Goal: Information Seeking & Learning: Learn about a topic

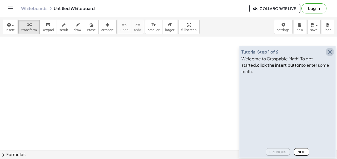
click at [330, 55] on icon "button" at bounding box center [329, 52] width 6 height 6
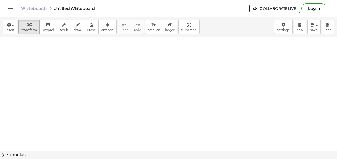
click at [19, 155] on button "chevron_right Formulas" at bounding box center [168, 154] width 337 height 8
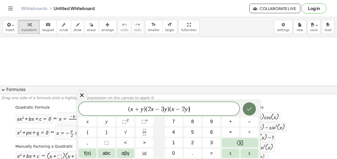
click at [250, 109] on icon "Done" at bounding box center [249, 108] width 6 height 6
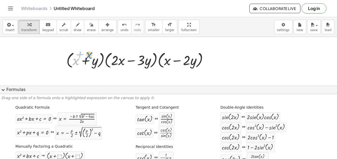
drag, startPoint x: 76, startPoint y: 61, endPoint x: 89, endPoint y: 55, distance: 14.4
click at [89, 55] on div at bounding box center [139, 60] width 151 height 20
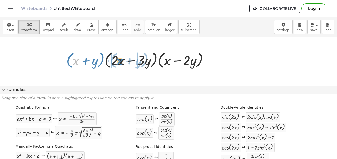
drag, startPoint x: 77, startPoint y: 60, endPoint x: 120, endPoint y: 60, distance: 43.7
click at [120, 60] on div at bounding box center [139, 60] width 151 height 20
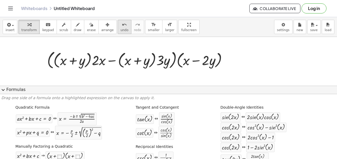
click at [118, 29] on button "undo undo" at bounding box center [125, 27] width 14 height 14
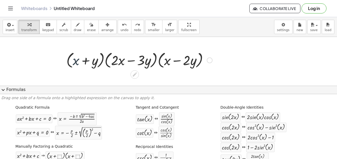
click at [76, 60] on div at bounding box center [139, 60] width 151 height 20
click at [210, 60] on div at bounding box center [210, 60] width 6 height 6
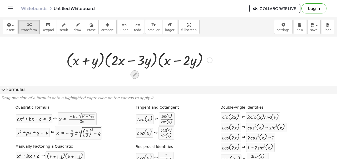
click at [133, 76] on icon at bounding box center [135, 74] width 4 height 4
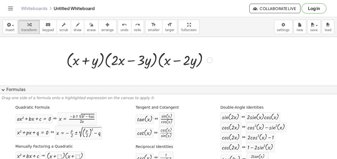
click at [76, 62] on div at bounding box center [139, 60] width 151 height 20
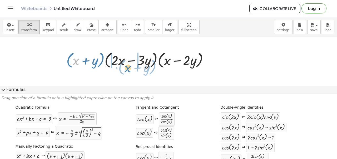
drag, startPoint x: 76, startPoint y: 62, endPoint x: 128, endPoint y: 69, distance: 52.3
click at [128, 69] on div at bounding box center [139, 60] width 151 height 20
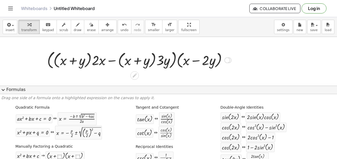
click at [229, 60] on div at bounding box center [227, 60] width 6 height 6
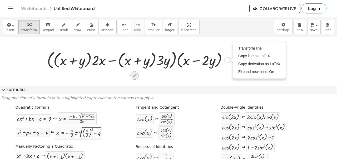
click at [133, 77] on icon at bounding box center [134, 75] width 4 height 4
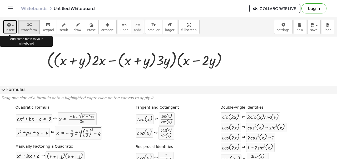
click at [15, 28] on button "insert" at bounding box center [10, 27] width 15 height 14
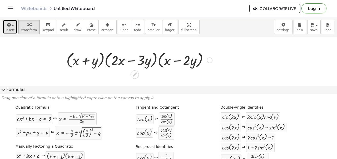
click at [76, 63] on div at bounding box center [139, 60] width 151 height 20
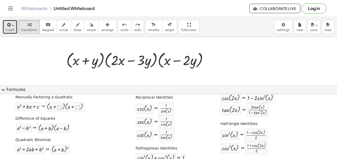
scroll to position [54, 0]
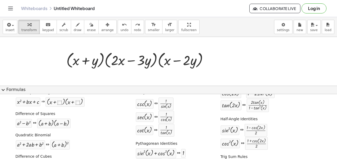
click at [5, 89] on span "expand_more" at bounding box center [3, 90] width 6 height 6
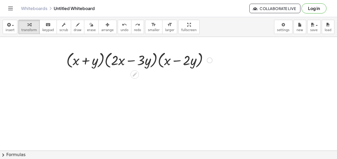
click at [94, 62] on div at bounding box center [139, 60] width 151 height 20
drag, startPoint x: 94, startPoint y: 62, endPoint x: 94, endPoint y: 52, distance: 10.0
click at [94, 52] on div at bounding box center [139, 60] width 151 height 20
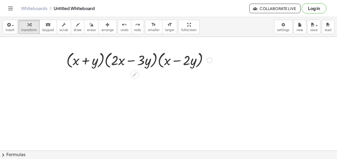
click at [76, 61] on div at bounding box center [139, 60] width 151 height 20
click at [77, 61] on div at bounding box center [139, 60] width 151 height 20
drag, startPoint x: 76, startPoint y: 61, endPoint x: 73, endPoint y: 52, distance: 10.2
click at [73, 52] on div at bounding box center [139, 60] width 151 height 20
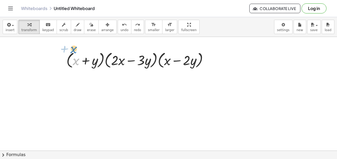
drag, startPoint x: 76, startPoint y: 60, endPoint x: 73, endPoint y: 48, distance: 12.4
click at [76, 61] on div at bounding box center [139, 60] width 151 height 20
drag, startPoint x: 76, startPoint y: 61, endPoint x: 108, endPoint y: 61, distance: 32.6
click at [108, 61] on div at bounding box center [139, 60] width 151 height 20
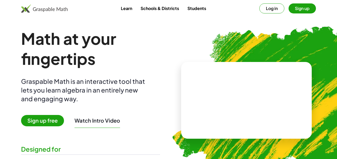
scroll to position [1, 0]
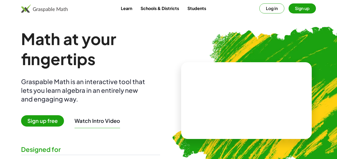
click at [85, 120] on button "Watch Intro Video" at bounding box center [97, 120] width 46 height 7
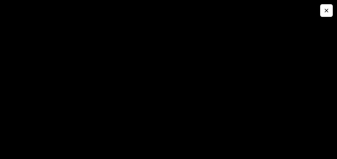
scroll to position [0, 0]
click at [326, 10] on icon "button" at bounding box center [326, 10] width 6 height 6
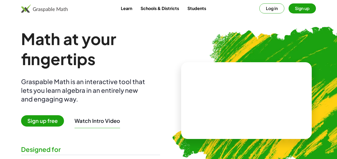
click at [45, 119] on span "Sign up free" at bounding box center [42, 120] width 43 height 11
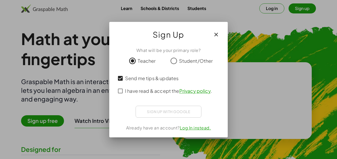
click at [185, 113] on div "Sign up with Google Accedi con Google Accedi con Google. Si apre in una nuova s…" at bounding box center [168, 111] width 66 height 12
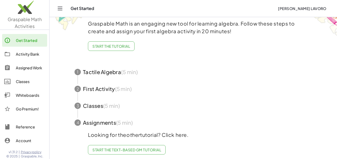
scroll to position [30, 0]
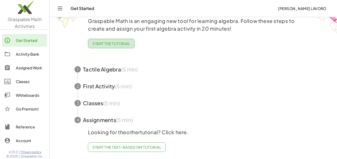
click at [120, 44] on span "Start the Tutorial" at bounding box center [111, 43] width 38 height 5
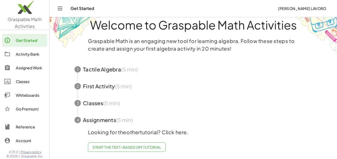
click at [129, 71] on span "button" at bounding box center [193, 69] width 250 height 17
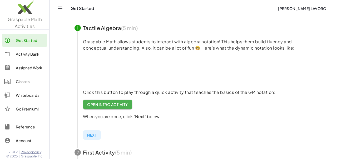
scroll to position [54, 0]
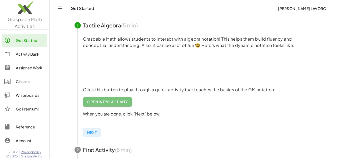
click at [112, 105] on link "Open Intro Activity" at bounding box center [107, 101] width 49 height 9
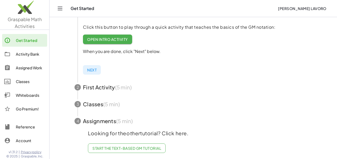
scroll to position [117, 0]
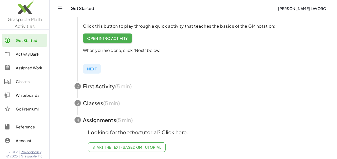
click at [137, 147] on span "Start the Text-based GM Tutorial" at bounding box center [126, 146] width 69 height 5
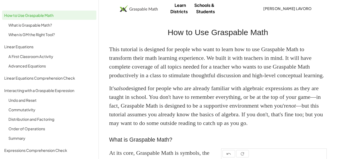
click at [27, 56] on div "A First Classroom Activity" at bounding box center [51, 56] width 86 height 6
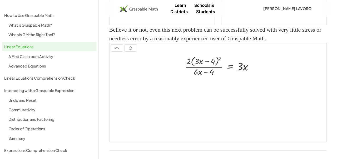
scroll to position [623, 0]
click at [38, 120] on div "Distribution and Factoring" at bounding box center [51, 119] width 86 height 6
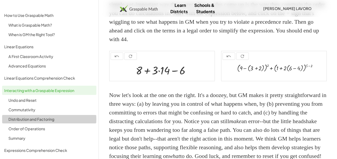
scroll to position [371, 0]
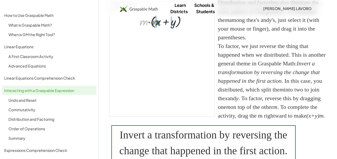
drag, startPoint x: 143, startPoint y: 57, endPoint x: 155, endPoint y: 57, distance: 12.4
click at [155, 29] on div at bounding box center [165, 21] width 56 height 16
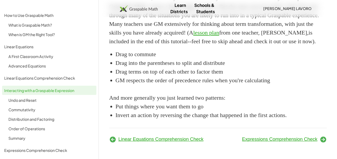
scroll to position [896, 0]
click at [31, 130] on div "Order of Operations" at bounding box center [51, 128] width 86 height 6
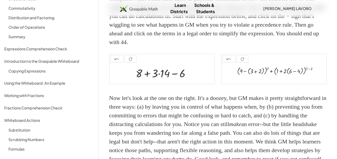
scroll to position [125, 0]
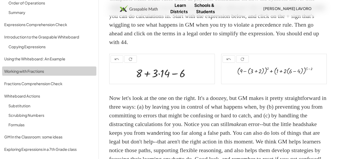
click at [40, 75] on link "Working with Fractions" at bounding box center [49, 70] width 94 height 9
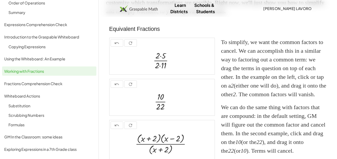
scroll to position [3, 0]
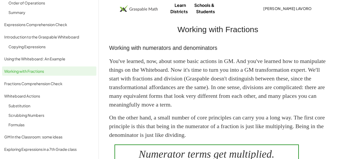
click at [45, 61] on div "Using the Whiteboard: An Example" at bounding box center [49, 59] width 90 height 6
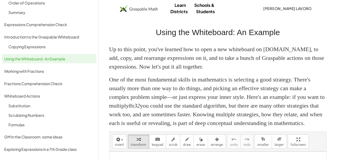
click at [155, 8] on img at bounding box center [139, 8] width 38 height 7
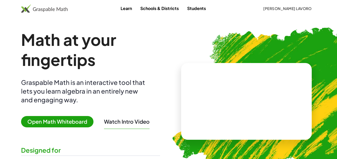
click at [77, 120] on span "Open Math Whiteboard" at bounding box center [57, 121] width 72 height 11
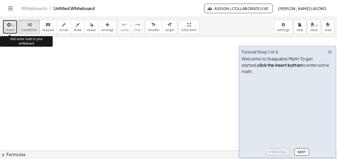
click at [15, 25] on button "insert" at bounding box center [10, 27] width 15 height 14
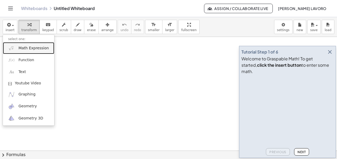
click at [31, 50] on span "Math Expression" at bounding box center [33, 48] width 30 height 5
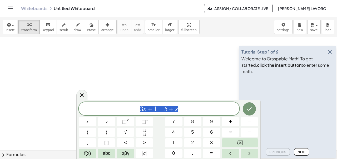
drag, startPoint x: 179, startPoint y: 108, endPoint x: 115, endPoint y: 99, distance: 64.5
click at [115, 99] on body "Graspable Math Activities Get Started Activity Bank Assigned Work Classes White…" at bounding box center [168, 79] width 337 height 159
click at [251, 111] on icon "Done" at bounding box center [249, 108] width 6 height 6
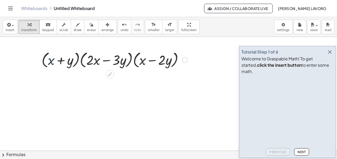
click at [51, 64] on div at bounding box center [114, 59] width 151 height 20
click at [59, 62] on div at bounding box center [114, 59] width 151 height 20
click at [51, 63] on div at bounding box center [114, 59] width 151 height 20
drag, startPoint x: 51, startPoint y: 63, endPoint x: 54, endPoint y: 68, distance: 5.9
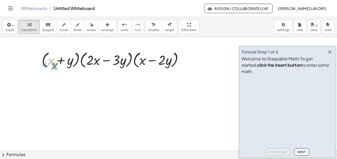
click at [54, 68] on div at bounding box center [114, 59] width 151 height 20
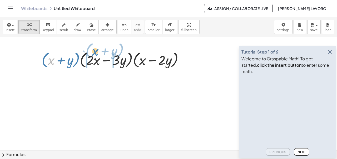
drag, startPoint x: 52, startPoint y: 63, endPoint x: 95, endPoint y: 54, distance: 44.9
click at [95, 54] on div at bounding box center [114, 59] width 151 height 20
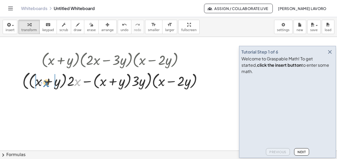
drag, startPoint x: 74, startPoint y: 82, endPoint x: 43, endPoint y: 83, distance: 31.1
click at [43, 83] on div at bounding box center [114, 80] width 189 height 22
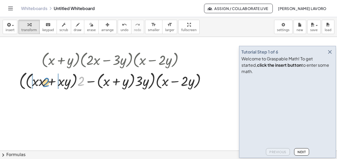
drag, startPoint x: 80, startPoint y: 84, endPoint x: 45, endPoint y: 85, distance: 35.0
click at [45, 85] on div at bounding box center [115, 80] width 196 height 22
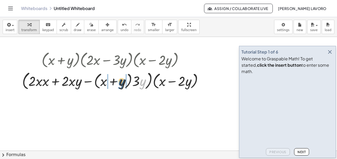
drag, startPoint x: 140, startPoint y: 83, endPoint x: 119, endPoint y: 83, distance: 21.3
click at [119, 83] on div at bounding box center [114, 80] width 190 height 22
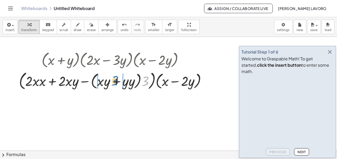
drag, startPoint x: 146, startPoint y: 84, endPoint x: 116, endPoint y: 83, distance: 30.3
click at [116, 83] on div at bounding box center [114, 80] width 197 height 22
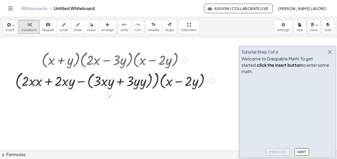
click at [83, 82] on div at bounding box center [115, 80] width 204 height 22
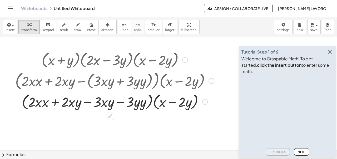
click at [88, 103] on div at bounding box center [115, 101] width 204 height 20
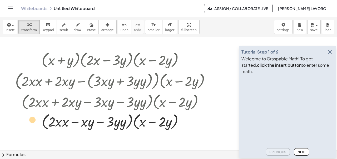
drag, startPoint x: 161, startPoint y: 119, endPoint x: 32, endPoint y: 118, distance: 129.2
click at [32, 118] on div at bounding box center [115, 121] width 204 height 20
click at [144, 125] on div at bounding box center [115, 121] width 204 height 20
drag, startPoint x: 144, startPoint y: 125, endPoint x: 12, endPoint y: 124, distance: 131.5
click at [12, 124] on div "· ( + x + y ) · ( + · 2 · x − · 3 · y ) · ( + x − · 2 · y ) · ( + · ( + x + y )…" at bounding box center [112, 90] width 210 height 84
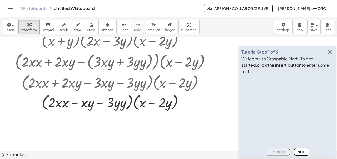
scroll to position [20, 0]
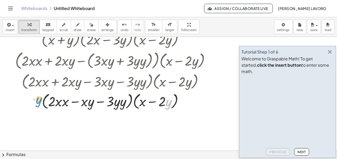
drag, startPoint x: 171, startPoint y: 102, endPoint x: 44, endPoint y: 99, distance: 126.6
click at [44, 99] on div at bounding box center [115, 101] width 204 height 20
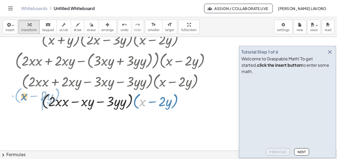
drag, startPoint x: 142, startPoint y: 102, endPoint x: 24, endPoint y: 97, distance: 118.5
click at [24, 97] on div at bounding box center [115, 101] width 204 height 20
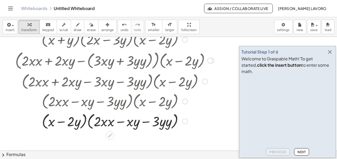
click at [108, 122] on div at bounding box center [115, 121] width 204 height 20
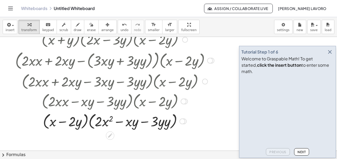
click at [164, 124] on div at bounding box center [115, 121] width 204 height 20
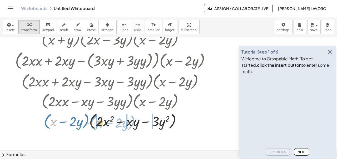
drag, startPoint x: 54, startPoint y: 125, endPoint x: 99, endPoint y: 126, distance: 45.5
click at [99, 126] on div at bounding box center [115, 121] width 204 height 20
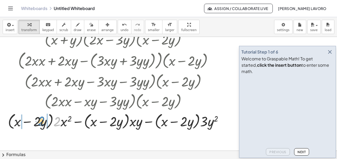
drag, startPoint x: 60, startPoint y: 123, endPoint x: 44, endPoint y: 122, distance: 15.8
click at [44, 122] on div at bounding box center [117, 121] width 225 height 20
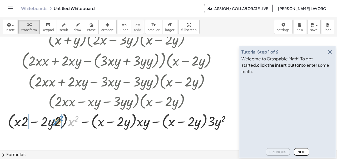
drag, startPoint x: 72, startPoint y: 123, endPoint x: 56, endPoint y: 123, distance: 15.5
click at [56, 123] on div at bounding box center [121, 121] width 232 height 20
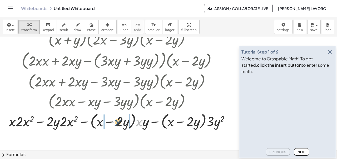
drag, startPoint x: 140, startPoint y: 124, endPoint x: 118, endPoint y: 124, distance: 21.6
click at [118, 124] on div at bounding box center [121, 121] width 230 height 20
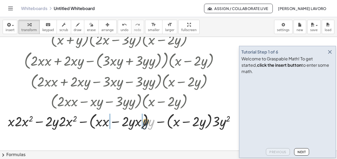
drag, startPoint x: 152, startPoint y: 123, endPoint x: 139, endPoint y: 123, distance: 12.9
click at [139, 123] on div at bounding box center [123, 121] width 237 height 20
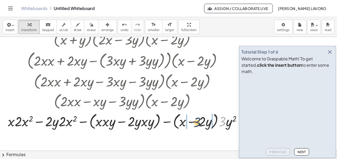
drag, startPoint x: 223, startPoint y: 122, endPoint x: 197, endPoint y: 123, distance: 25.8
click at [197, 123] on div at bounding box center [126, 121] width 243 height 20
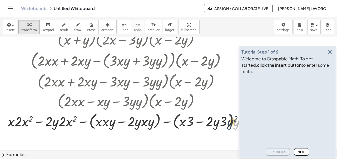
drag, startPoint x: 237, startPoint y: 125, endPoint x: 230, endPoint y: 125, distance: 6.3
click at [230, 125] on div at bounding box center [130, 121] width 250 height 20
drag, startPoint x: 237, startPoint y: 124, endPoint x: 226, endPoint y: 123, distance: 10.9
click at [226, 123] on div at bounding box center [130, 121] width 250 height 20
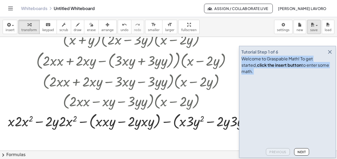
drag, startPoint x: 297, startPoint y: 60, endPoint x: 315, endPoint y: 28, distance: 36.6
click at [315, 28] on main "Tutorial Step 1 of 6 Welcome to Graspable Math! To get started, click the inser…" at bounding box center [168, 79] width 337 height 159
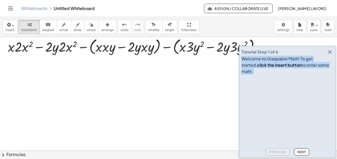
scroll to position [94, 0]
click at [104, 51] on div at bounding box center [135, 47] width 261 height 20
click at [104, 51] on div at bounding box center [136, 47] width 258 height 20
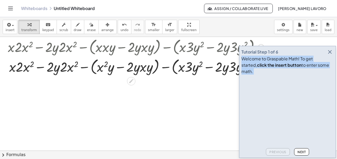
click at [140, 70] on div at bounding box center [135, 66] width 261 height 20
drag, startPoint x: 144, startPoint y: 69, endPoint x: 136, endPoint y: 69, distance: 7.6
click at [136, 69] on div at bounding box center [135, 66] width 261 height 20
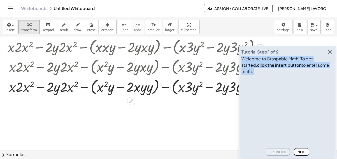
click at [145, 90] on div at bounding box center [135, 86] width 261 height 20
click at [146, 90] on div at bounding box center [135, 86] width 261 height 20
click at [146, 87] on div at bounding box center [135, 86] width 261 height 20
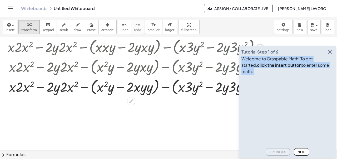
click at [146, 90] on div at bounding box center [135, 86] width 261 height 20
drag, startPoint x: 144, startPoint y: 88, endPoint x: 148, endPoint y: 88, distance: 3.4
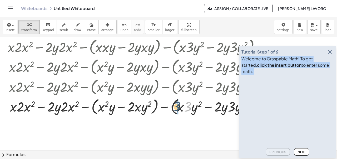
drag, startPoint x: 188, startPoint y: 106, endPoint x: 177, endPoint y: 105, distance: 11.1
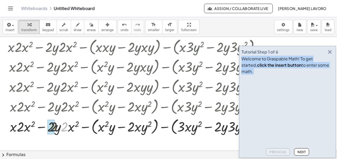
drag, startPoint x: 63, startPoint y: 129, endPoint x: 54, endPoint y: 129, distance: 9.2
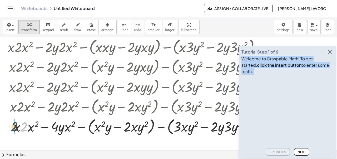
drag, startPoint x: 24, startPoint y: 130, endPoint x: 15, endPoint y: 130, distance: 9.7
click at [15, 130] on div at bounding box center [135, 126] width 261 height 20
drag, startPoint x: 23, startPoint y: 129, endPoint x: 29, endPoint y: 129, distance: 6.4
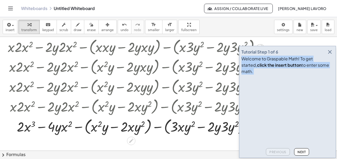
click at [76, 128] on div at bounding box center [135, 126] width 261 height 20
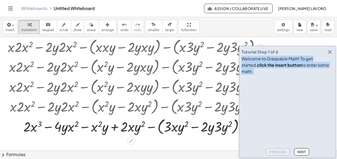
click at [152, 127] on div at bounding box center [135, 126] width 261 height 20
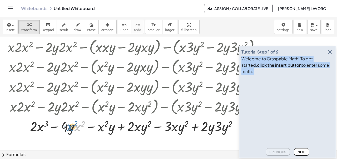
drag, startPoint x: 77, startPoint y: 129, endPoint x: 69, endPoint y: 129, distance: 7.4
click at [69, 129] on div at bounding box center [135, 126] width 261 height 18
drag, startPoint x: 78, startPoint y: 128, endPoint x: 68, endPoint y: 127, distance: 10.3
click at [92, 127] on div at bounding box center [135, 126] width 261 height 18
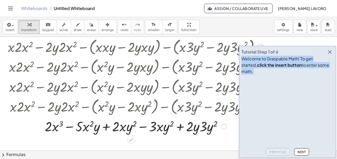
click at [142, 127] on div at bounding box center [135, 126] width 261 height 18
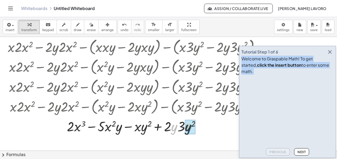
drag, startPoint x: 173, startPoint y: 130, endPoint x: 187, endPoint y: 130, distance: 14.2
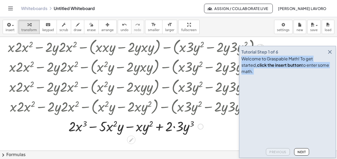
click at [175, 128] on div at bounding box center [135, 126] width 261 height 18
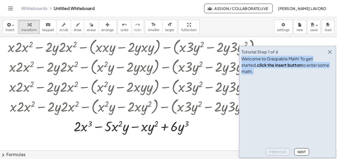
click at [301, 152] on span "Next" at bounding box center [301, 152] width 8 height 4
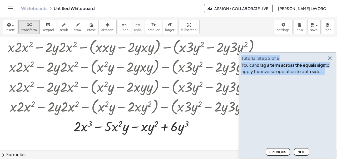
click at [301, 152] on span "Next" at bounding box center [301, 152] width 8 height 4
click span "Next"
click div
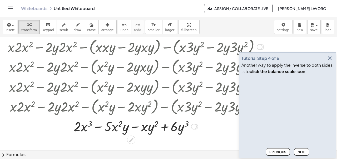
click icon
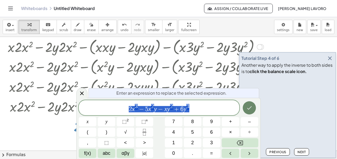
click icon "Done"
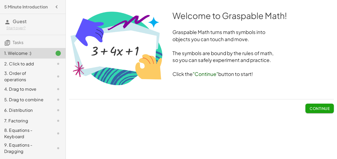
click at [318, 112] on button "Continue" at bounding box center [319, 107] width 28 height 9
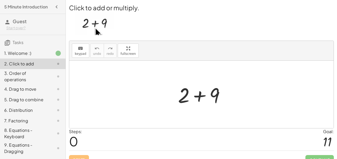
click at [199, 93] on div at bounding box center [203, 94] width 56 height 27
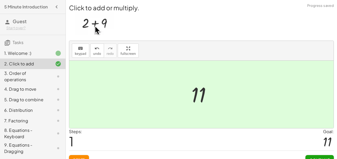
scroll to position [8, 0]
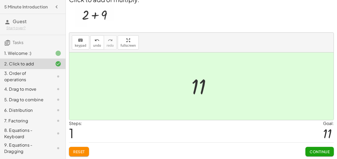
click at [320, 149] on span "Continue" at bounding box center [319, 151] width 20 height 5
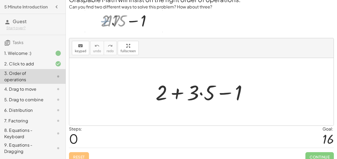
click at [201, 93] on div at bounding box center [203, 91] width 101 height 27
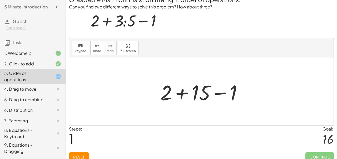
click at [182, 94] on div at bounding box center [203, 91] width 91 height 27
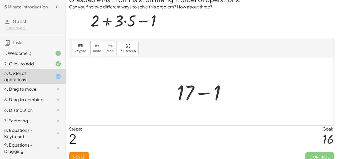
click at [201, 93] on div at bounding box center [203, 91] width 58 height 27
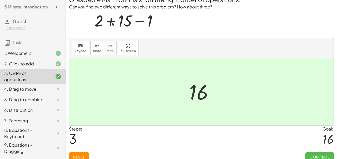
click at [313, 154] on span "Continue" at bounding box center [319, 156] width 20 height 5
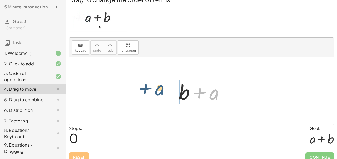
drag, startPoint x: 216, startPoint y: 97, endPoint x: 160, endPoint y: 93, distance: 56.2
click at [160, 93] on div "+ a + b + a" at bounding box center [201, 90] width 264 height 67
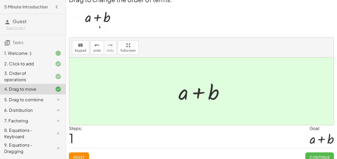
click at [324, 154] on span "Continue" at bounding box center [319, 156] width 20 height 5
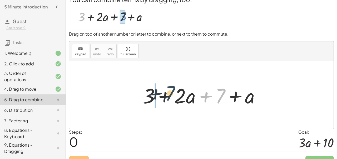
drag, startPoint x: 219, startPoint y: 97, endPoint x: 165, endPoint y: 95, distance: 54.0
click at [165, 95] on div at bounding box center [203, 94] width 127 height 27
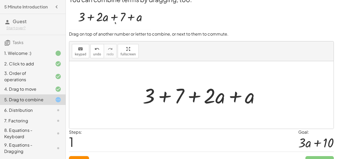
click at [165, 95] on div at bounding box center [203, 94] width 127 height 27
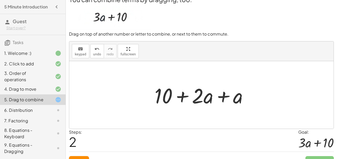
click at [221, 95] on div at bounding box center [203, 94] width 103 height 27
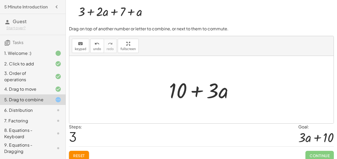
scroll to position [18, 0]
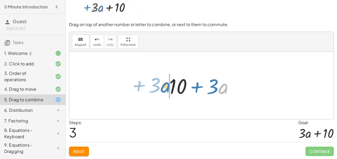
drag, startPoint x: 215, startPoint y: 90, endPoint x: 158, endPoint y: 90, distance: 56.3
click at [158, 90] on div "+ 3 + · 2 · a + 7 + a + 3 + 7 + · 2 · a + a + 10 + · 2 · a + a · a + · 3 + + · …" at bounding box center [201, 85] width 264 height 67
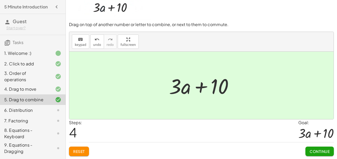
click at [319, 148] on button "Continue" at bounding box center [319, 150] width 28 height 9
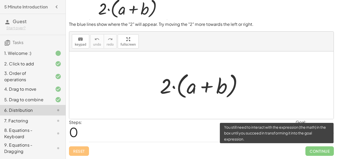
scroll to position [14, 0]
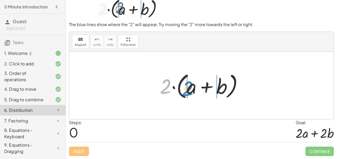
drag, startPoint x: 166, startPoint y: 90, endPoint x: 188, endPoint y: 92, distance: 22.2
click at [188, 92] on div at bounding box center [203, 85] width 92 height 30
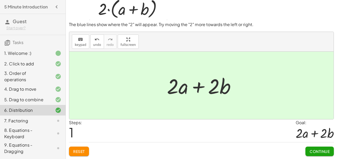
click at [317, 150] on span "Continue" at bounding box center [319, 151] width 20 height 5
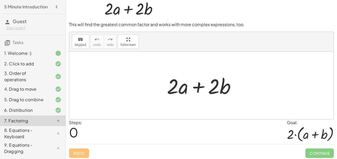
click at [281, 88] on div at bounding box center [201, 85] width 264 height 67
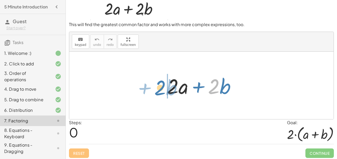
drag, startPoint x: 214, startPoint y: 92, endPoint x: 160, endPoint y: 93, distance: 53.7
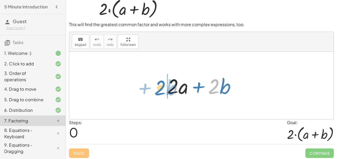
click at [160, 93] on div "· 2 + · b + · 2 · a + · 2 · b" at bounding box center [201, 86] width 85 height 30
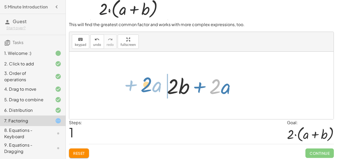
drag, startPoint x: 214, startPoint y: 89, endPoint x: 146, endPoint y: 87, distance: 68.7
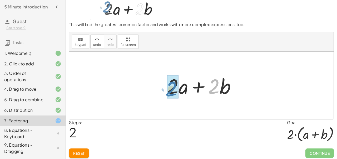
drag, startPoint x: 215, startPoint y: 80, endPoint x: 172, endPoint y: 83, distance: 42.7
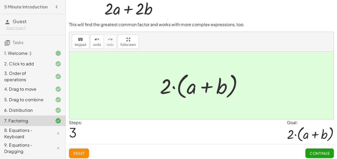
click at [321, 153] on span "Continue" at bounding box center [319, 152] width 20 height 5
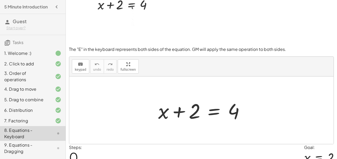
scroll to position [18, 0]
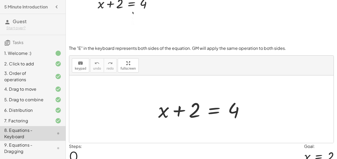
click at [195, 115] on div at bounding box center [202, 108] width 95 height 27
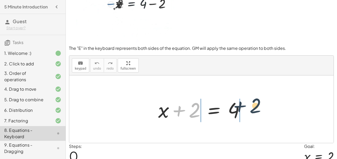
drag, startPoint x: 188, startPoint y: 112, endPoint x: 256, endPoint y: 112, distance: 68.7
click at [256, 112] on div "+ 2 + x + 2 = 4" at bounding box center [201, 108] width 264 height 67
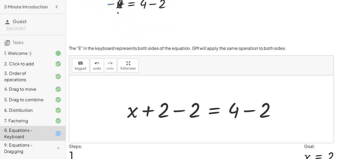
click at [180, 110] on div at bounding box center [203, 108] width 158 height 27
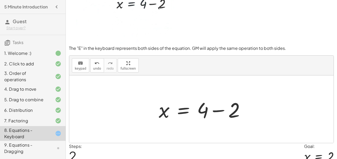
click at [248, 109] on div at bounding box center [203, 108] width 95 height 27
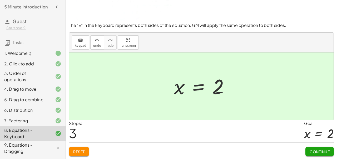
click at [313, 151] on span "Continue" at bounding box center [319, 151] width 20 height 5
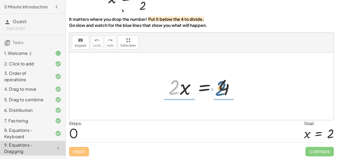
drag, startPoint x: 171, startPoint y: 90, endPoint x: 218, endPoint y: 91, distance: 47.1
click at [218, 91] on div at bounding box center [203, 86] width 76 height 27
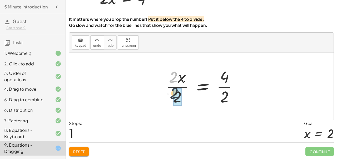
drag, startPoint x: 172, startPoint y: 76, endPoint x: 174, endPoint y: 94, distance: 18.2
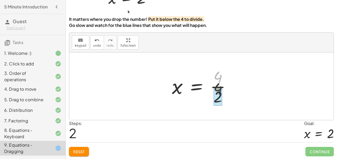
drag, startPoint x: 218, startPoint y: 77, endPoint x: 218, endPoint y: 91, distance: 14.2
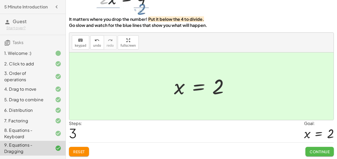
click at [317, 151] on span "Continue" at bounding box center [319, 151] width 20 height 5
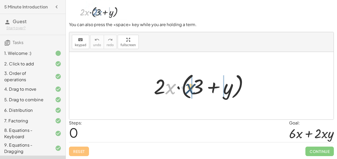
drag, startPoint x: 168, startPoint y: 89, endPoint x: 187, endPoint y: 89, distance: 19.7
click at [187, 89] on div at bounding box center [203, 86] width 104 height 30
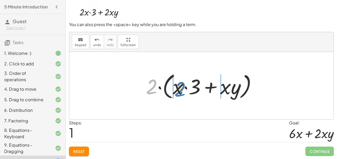
drag, startPoint x: 152, startPoint y: 87, endPoint x: 185, endPoint y: 90, distance: 33.0
click at [185, 90] on div at bounding box center [203, 86] width 120 height 30
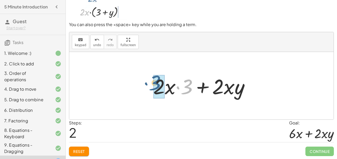
drag, startPoint x: 187, startPoint y: 89, endPoint x: 164, endPoint y: 87, distance: 22.2
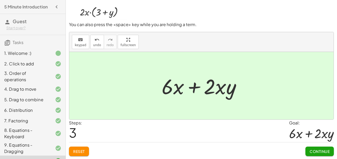
click at [312, 149] on span "Continue" at bounding box center [319, 151] width 20 height 5
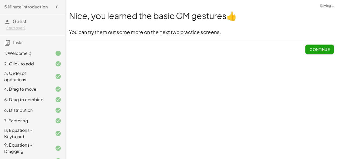
scroll to position [0, 0]
click at [324, 49] on span "Continue" at bounding box center [319, 49] width 20 height 5
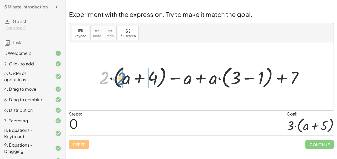
drag, startPoint x: 104, startPoint y: 82, endPoint x: 120, endPoint y: 82, distance: 16.9
click at [120, 82] on div at bounding box center [203, 76] width 213 height 26
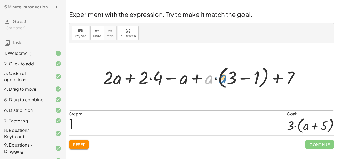
drag, startPoint x: 210, startPoint y: 79, endPoint x: 224, endPoint y: 78, distance: 14.2
click at [224, 78] on div at bounding box center [202, 76] width 205 height 26
drag, startPoint x: 209, startPoint y: 78, endPoint x: 226, endPoint y: 78, distance: 16.8
click at [226, 78] on div at bounding box center [202, 76] width 205 height 26
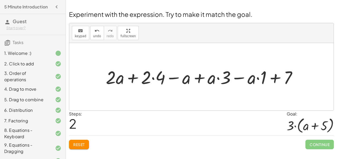
click at [154, 78] on div at bounding box center [203, 77] width 200 height 24
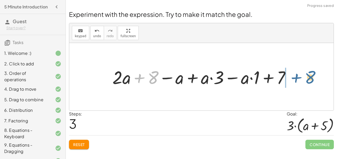
drag, startPoint x: 154, startPoint y: 78, endPoint x: 311, endPoint y: 77, distance: 157.3
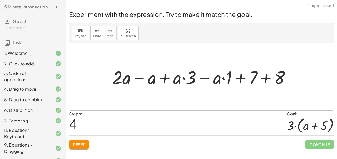
click at [269, 79] on div at bounding box center [203, 77] width 187 height 24
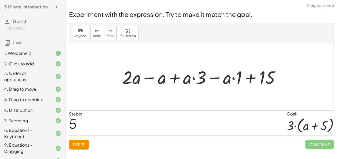
click at [149, 77] on div at bounding box center [203, 77] width 167 height 24
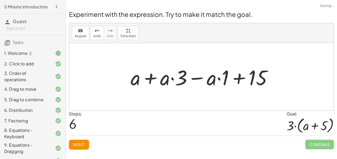
click at [149, 78] on div at bounding box center [203, 76] width 151 height 27
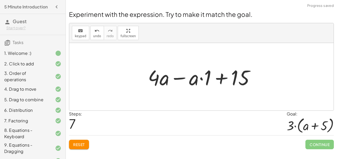
click at [175, 78] on div at bounding box center [203, 76] width 116 height 27
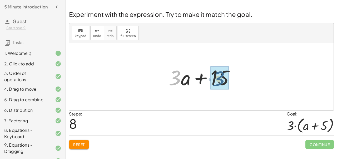
drag, startPoint x: 177, startPoint y: 79, endPoint x: 222, endPoint y: 80, distance: 44.5
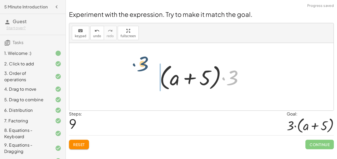
drag, startPoint x: 235, startPoint y: 78, endPoint x: 144, endPoint y: 64, distance: 91.3
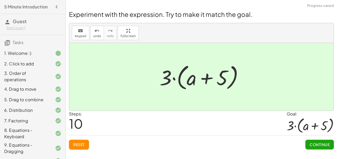
click at [321, 145] on span "Continue" at bounding box center [319, 144] width 20 height 5
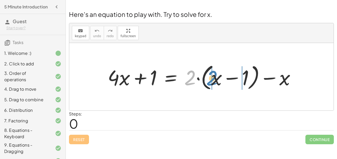
drag, startPoint x: 192, startPoint y: 78, endPoint x: 213, endPoint y: 79, distance: 21.8
click at [213, 79] on div at bounding box center [203, 77] width 197 height 30
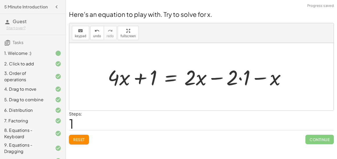
click at [239, 79] on div at bounding box center [198, 76] width 187 height 27
click at [206, 81] on div at bounding box center [192, 76] width 175 height 27
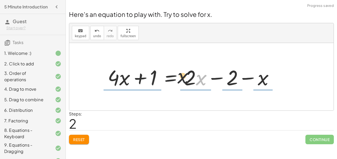
drag, startPoint x: 198, startPoint y: 82, endPoint x: 146, endPoint y: 74, distance: 52.2
click at [146, 74] on div at bounding box center [192, 76] width 175 height 27
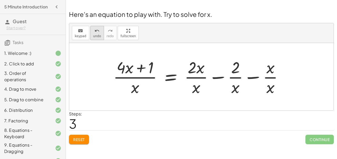
click at [99, 36] on span "undo" at bounding box center [97, 36] width 8 height 4
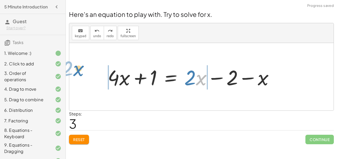
drag, startPoint x: 199, startPoint y: 75, endPoint x: 82, endPoint y: 68, distance: 117.3
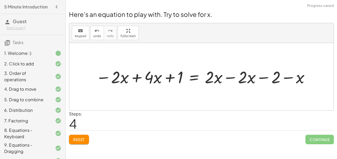
click at [135, 77] on div at bounding box center [203, 77] width 220 height 22
click at [230, 78] on div at bounding box center [229, 77] width 175 height 22
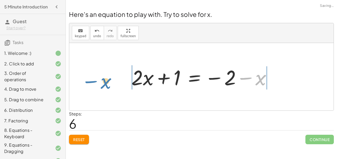
drag, startPoint x: 246, startPoint y: 79, endPoint x: 92, endPoint y: 82, distance: 153.7
click at [92, 82] on div "+ · 4 · x + 1 = + · 2 · ( + x − 1 ) − x + · 4 · x + 1 = + · 2 · x − · 2 · 1 − x…" at bounding box center [201, 76] width 264 height 67
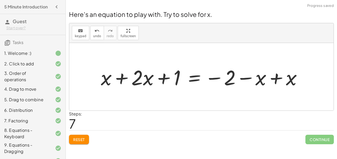
click at [123, 79] on div at bounding box center [203, 76] width 210 height 27
click at [276, 79] on div at bounding box center [218, 76] width 180 height 27
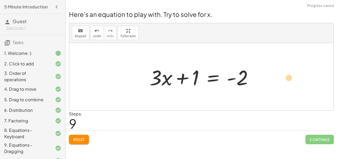
drag, startPoint x: 182, startPoint y: 78, endPoint x: 277, endPoint y: 78, distance: 95.2
click at [277, 78] on div "+ · 4 · x + 1 = + · 2 · ( + x − 1 ) − x + · 4 · x + 1 = + · 2 · x − · 2 · 1 − x…" at bounding box center [201, 76] width 264 height 67
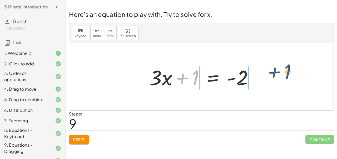
drag, startPoint x: 184, startPoint y: 79, endPoint x: 276, endPoint y: 73, distance: 92.3
click at [276, 73] on div "+ · 4 · x + 1 = + · 2 · ( + x − 1 ) − x + · 4 · x + 1 = + · 2 · x − · 2 · 1 − x…" at bounding box center [201, 76] width 264 height 67
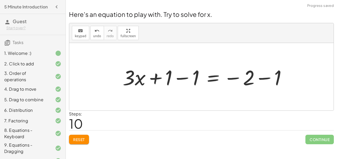
click at [185, 78] on div at bounding box center [206, 76] width 173 height 27
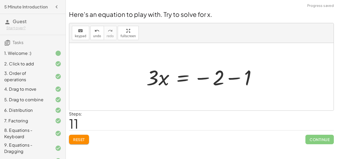
click at [228, 78] on div at bounding box center [203, 76] width 119 height 27
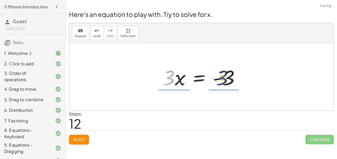
drag, startPoint x: 172, startPoint y: 80, endPoint x: 226, endPoint y: 80, distance: 53.4
click at [226, 80] on div at bounding box center [203, 76] width 86 height 27
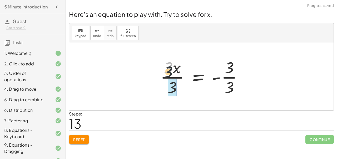
drag, startPoint x: 169, startPoint y: 68, endPoint x: 171, endPoint y: 88, distance: 19.5
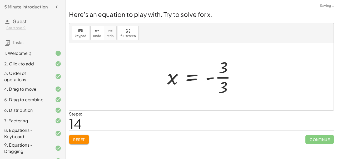
click at [229, 78] on div at bounding box center [203, 76] width 78 height 41
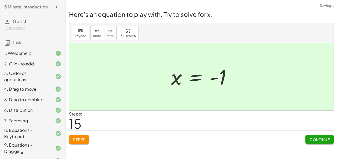
click at [311, 136] on button "Continue" at bounding box center [319, 138] width 28 height 9
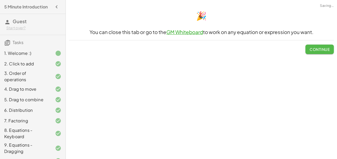
click at [323, 48] on span "Continue" at bounding box center [319, 49] width 20 height 5
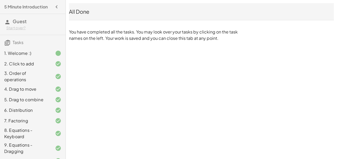
click at [57, 7] on icon "button" at bounding box center [56, 7] width 6 height 6
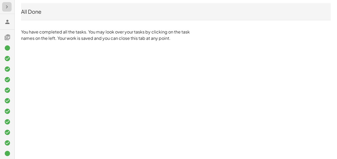
click at [9, 9] on icon "button" at bounding box center [7, 7] width 6 height 6
